Goal: Information Seeking & Learning: Understand process/instructions

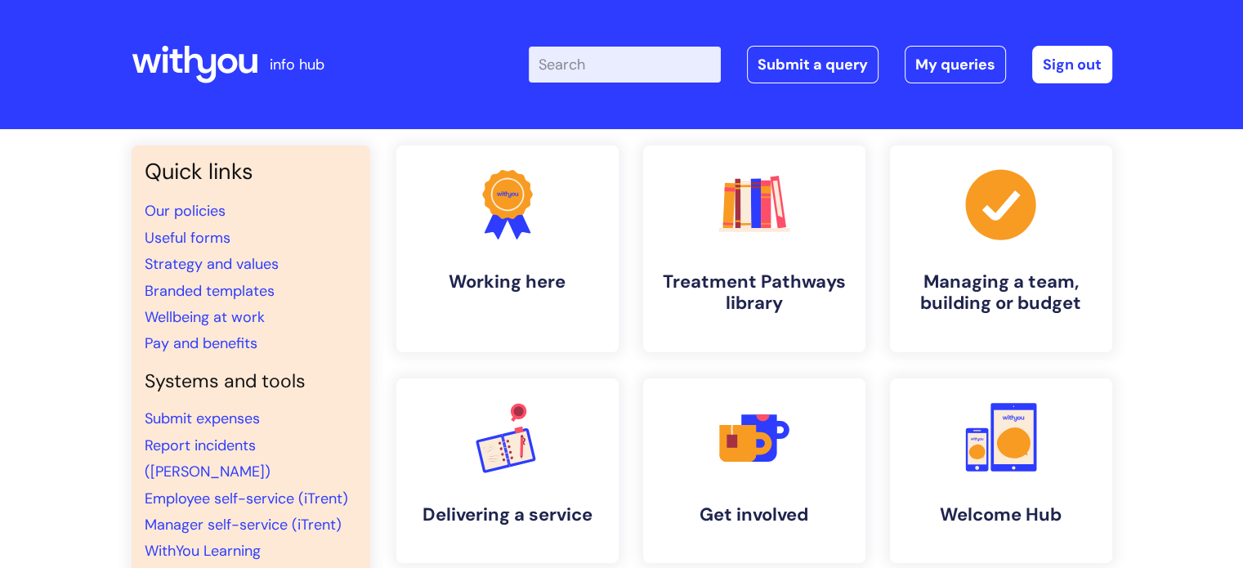
click at [629, 62] on input "Enter your search term here..." at bounding box center [625, 65] width 192 height 36
type input "new starter"
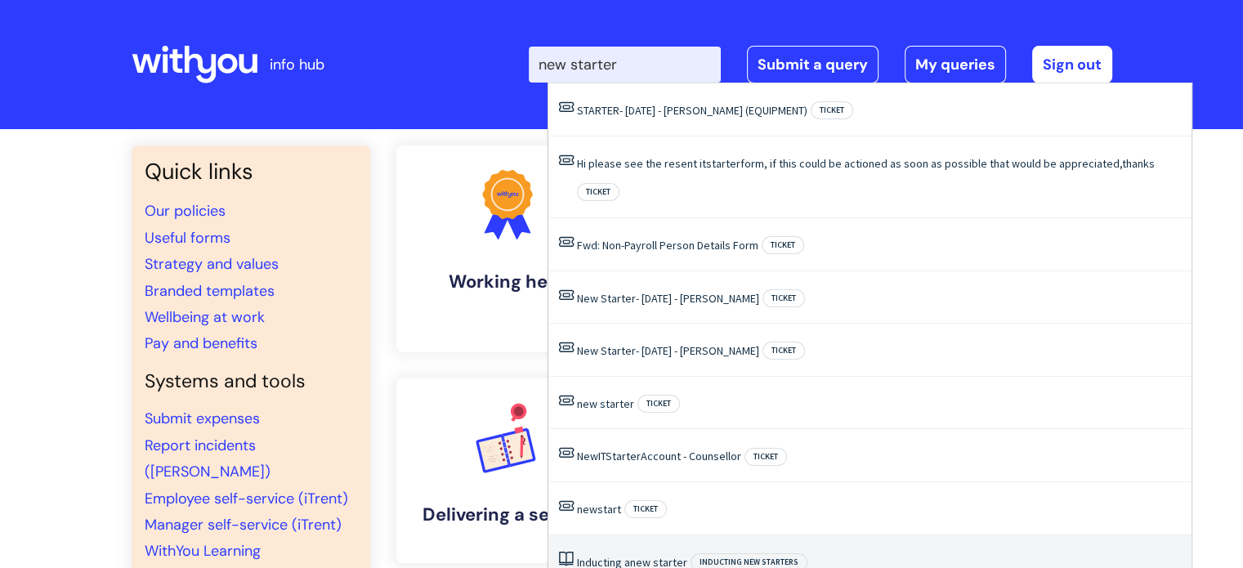
click at [633, 555] on span "new" at bounding box center [640, 562] width 20 height 15
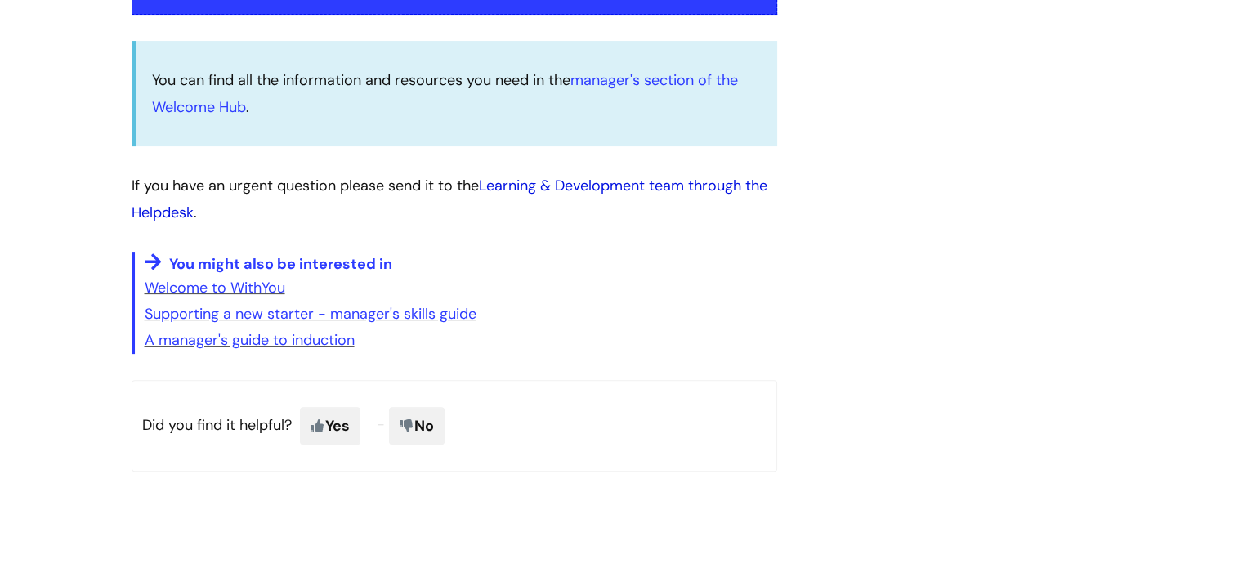
scroll to position [409, 0]
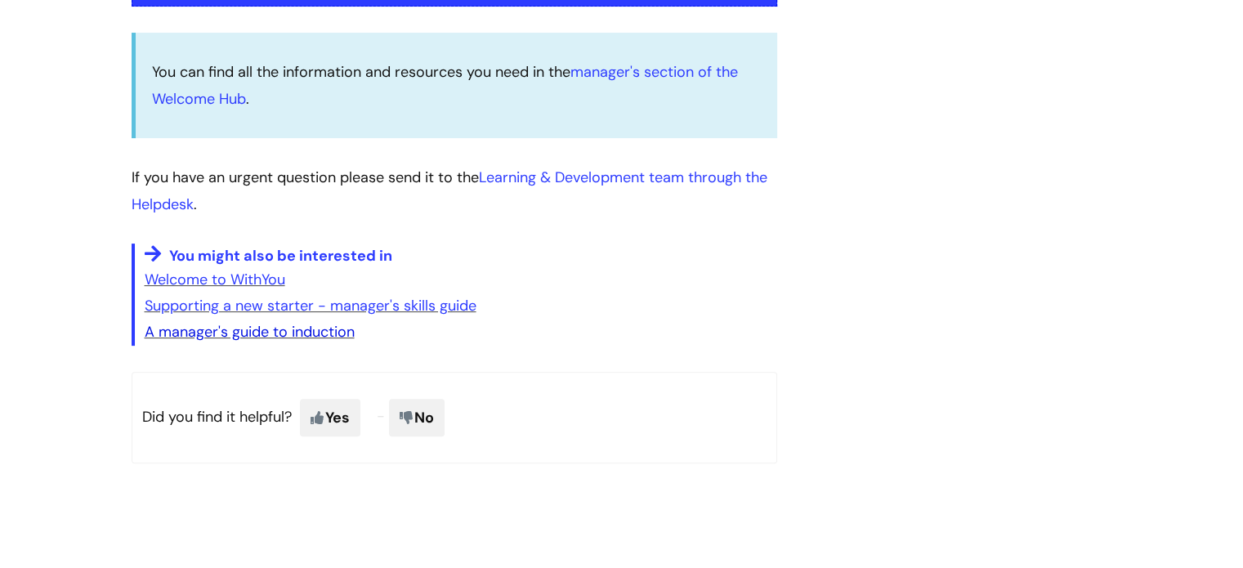
click at [277, 329] on link "A manager's guide to induction" at bounding box center [250, 332] width 210 height 20
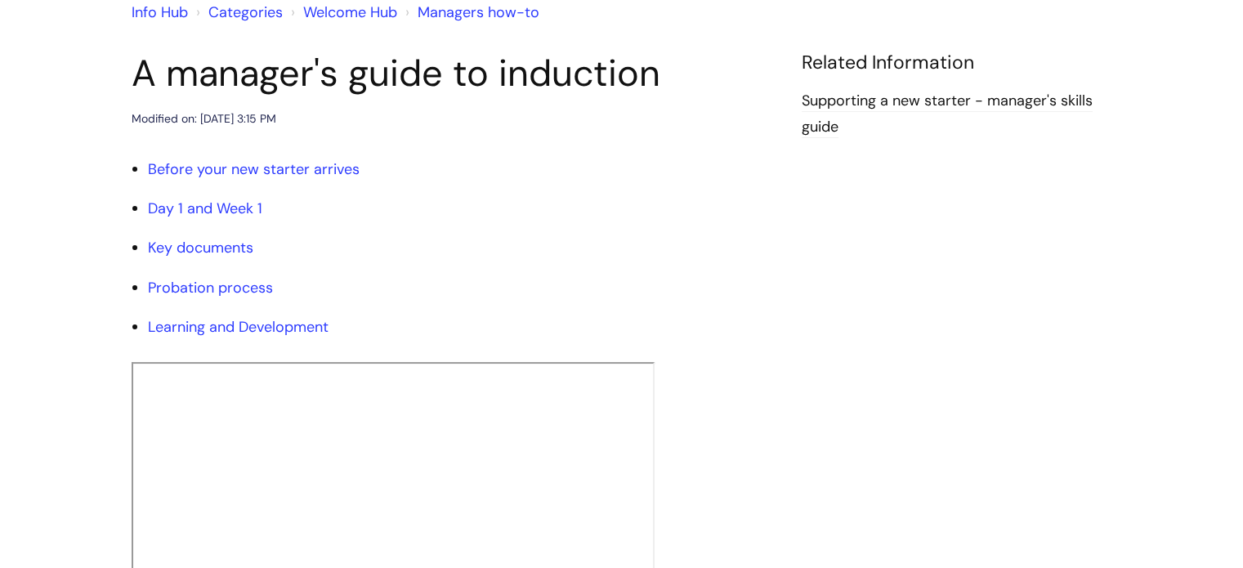
scroll to position [163, 0]
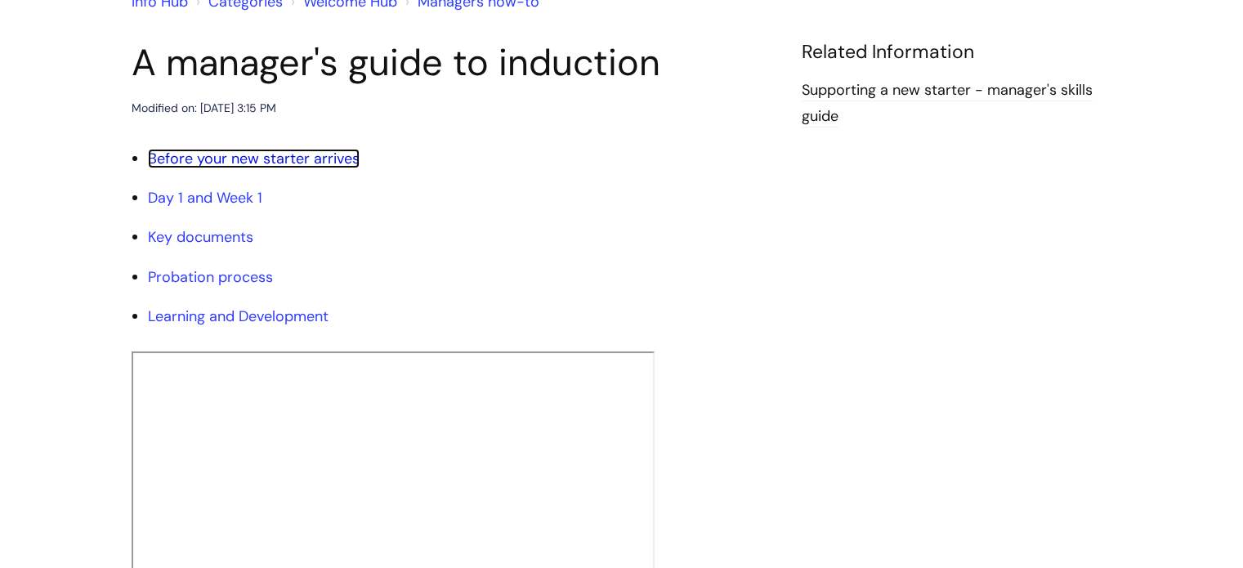
click at [335, 154] on link "Before your new starter arrives" at bounding box center [254, 159] width 212 height 20
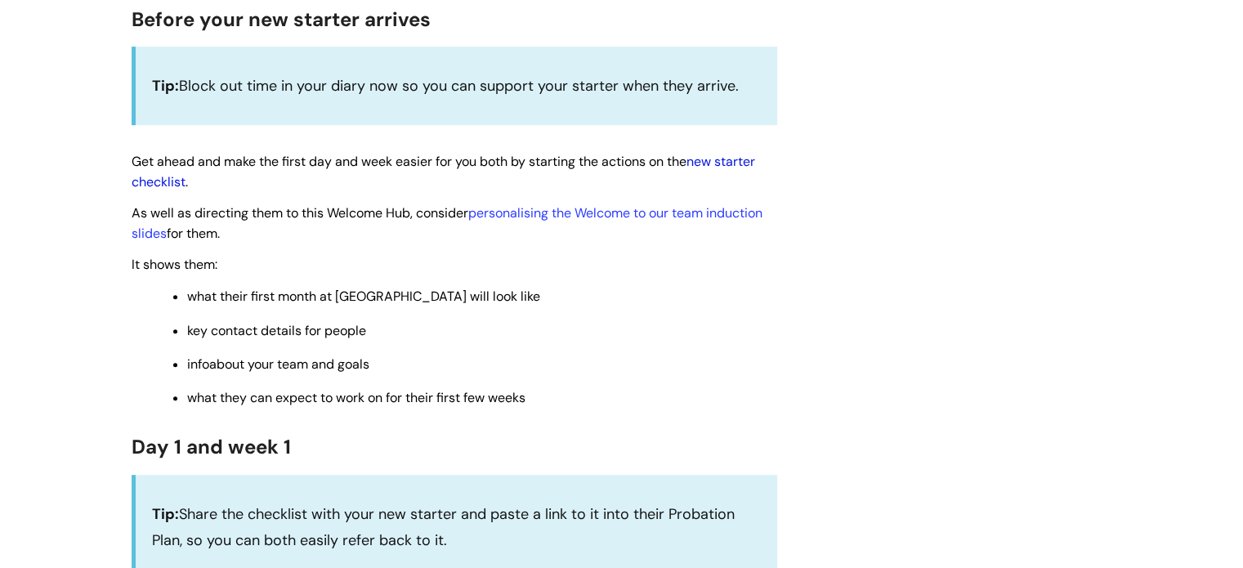
click at [732, 163] on link "new starter checklist" at bounding box center [444, 172] width 624 height 38
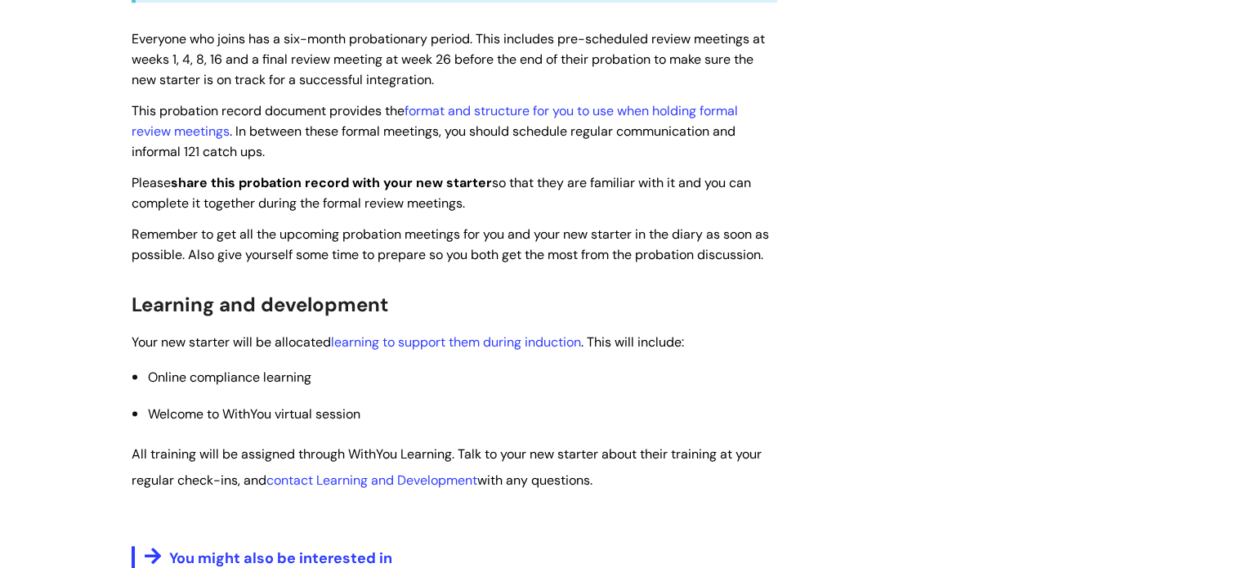
scroll to position [2661, 0]
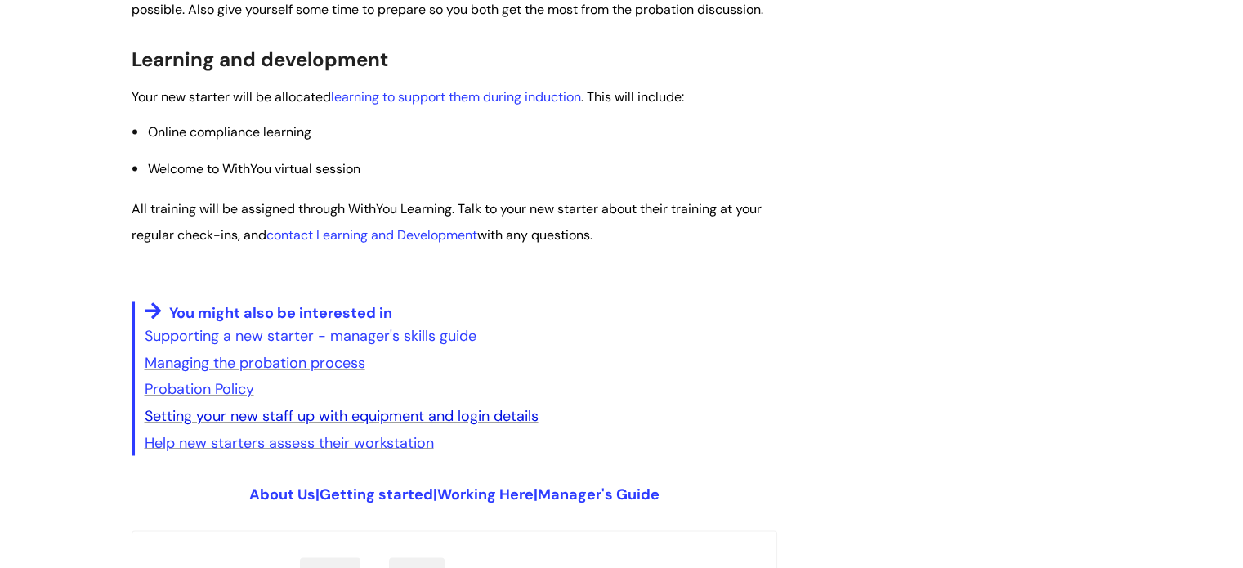
click at [481, 421] on link "Setting your new staff up with equipment and login details" at bounding box center [342, 416] width 394 height 20
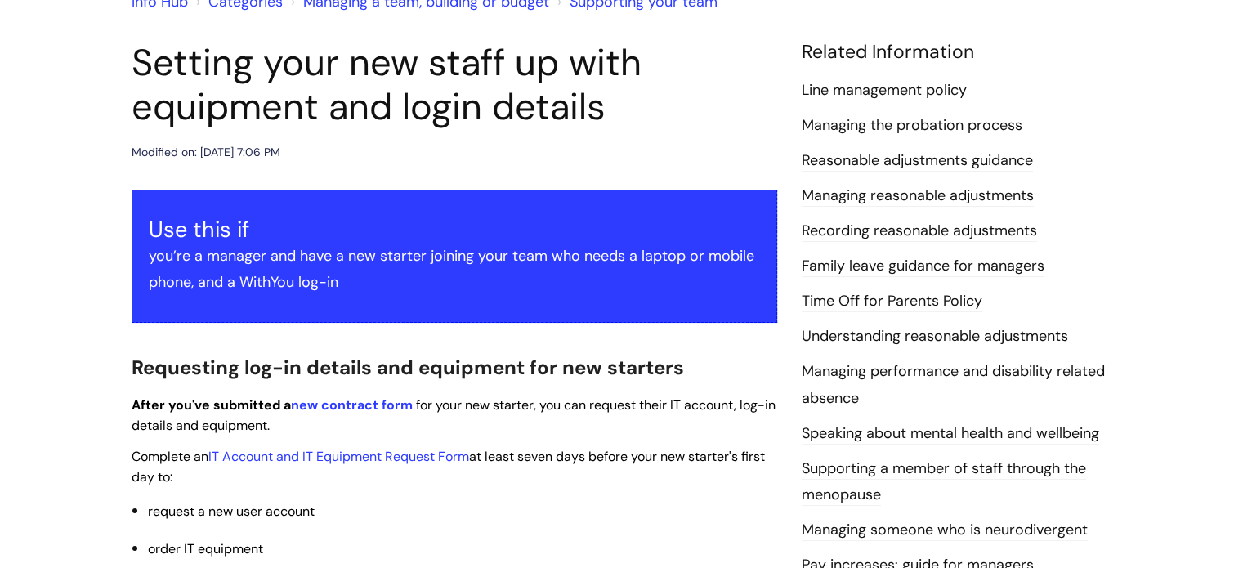
scroll to position [327, 0]
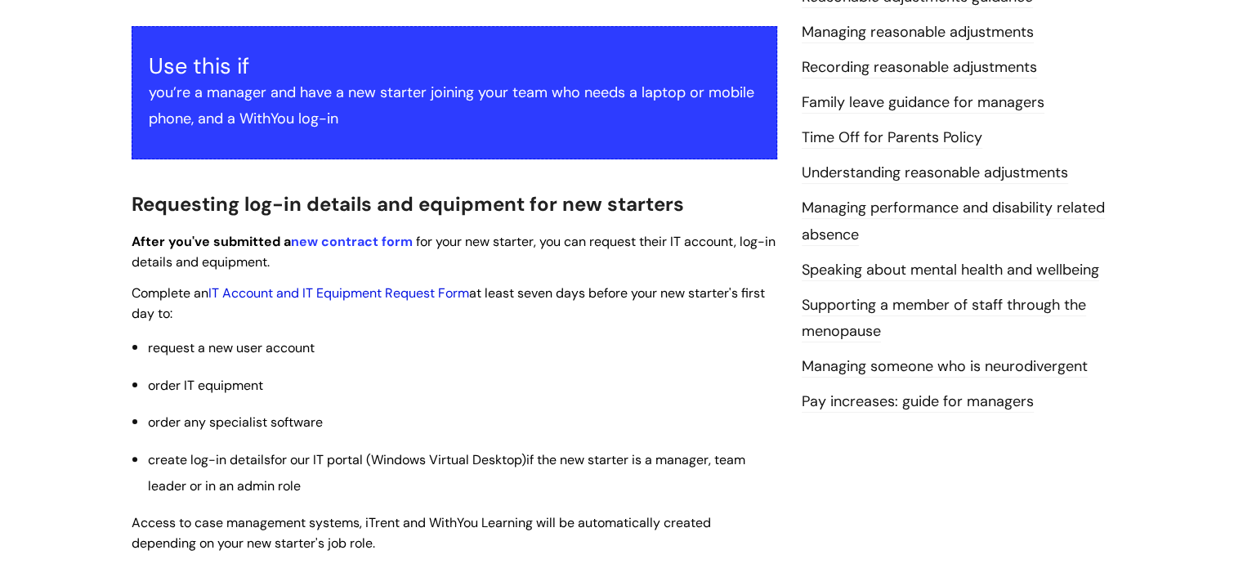
click at [296, 291] on link "IT Account and IT Equipment Request Form" at bounding box center [338, 292] width 261 height 17
